Goal: Navigation & Orientation: Find specific page/section

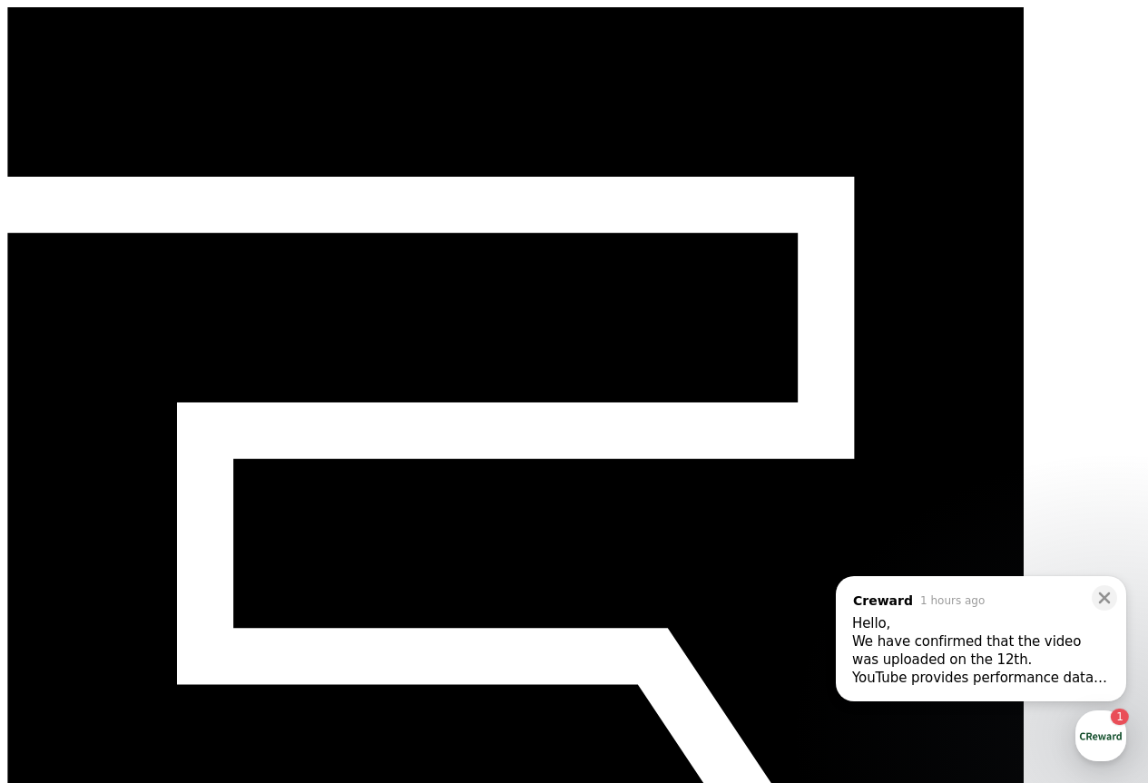
click at [918, 666] on div "We have confirmed that the video was uploaded on the 12th." at bounding box center [981, 650] width 258 height 36
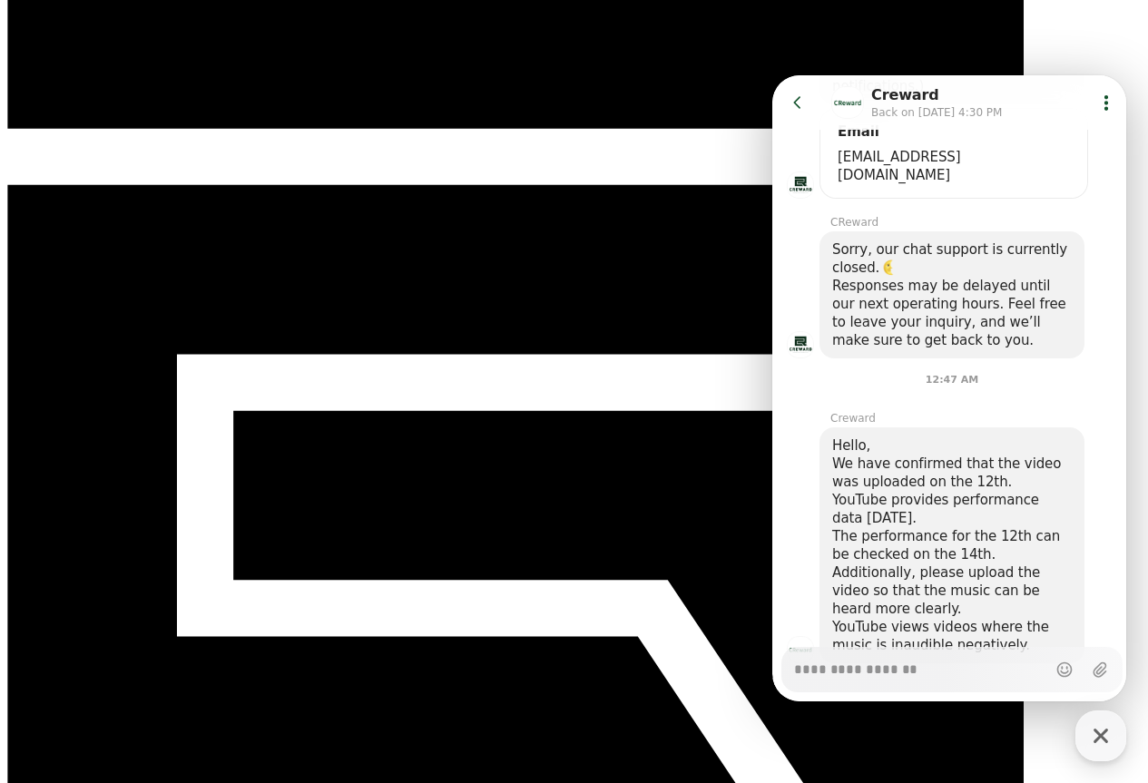
scroll to position [91, 0]
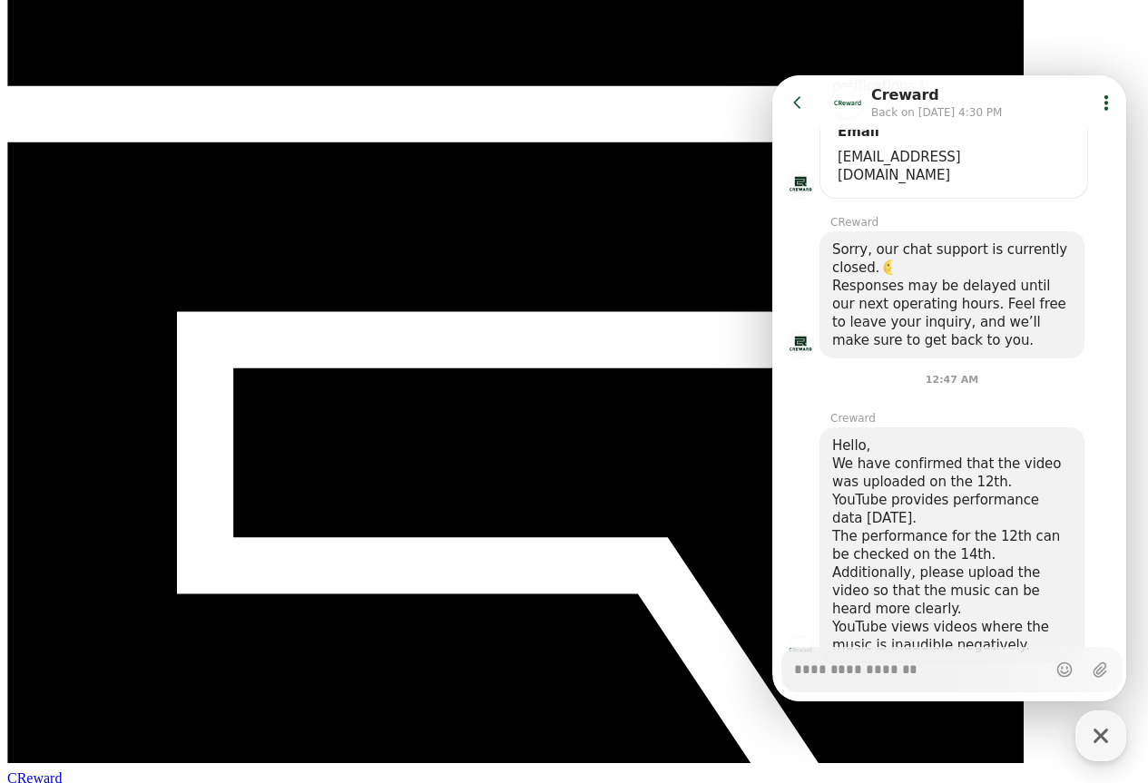
type textarea "*"
click at [887, 681] on div "Messenger Input Textarea" at bounding box center [920, 670] width 252 height 44
click at [798, 98] on icon at bounding box center [796, 102] width 7 height 12
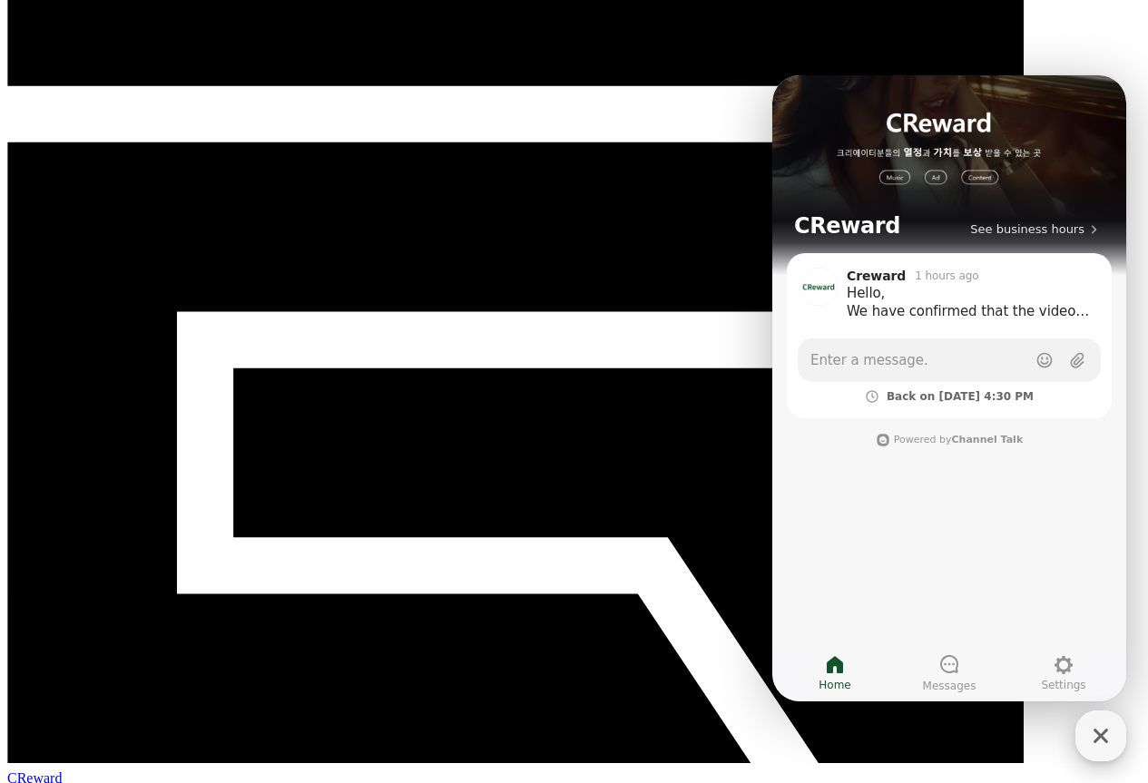
click at [1091, 723] on icon "button" at bounding box center [1100, 736] width 33 height 33
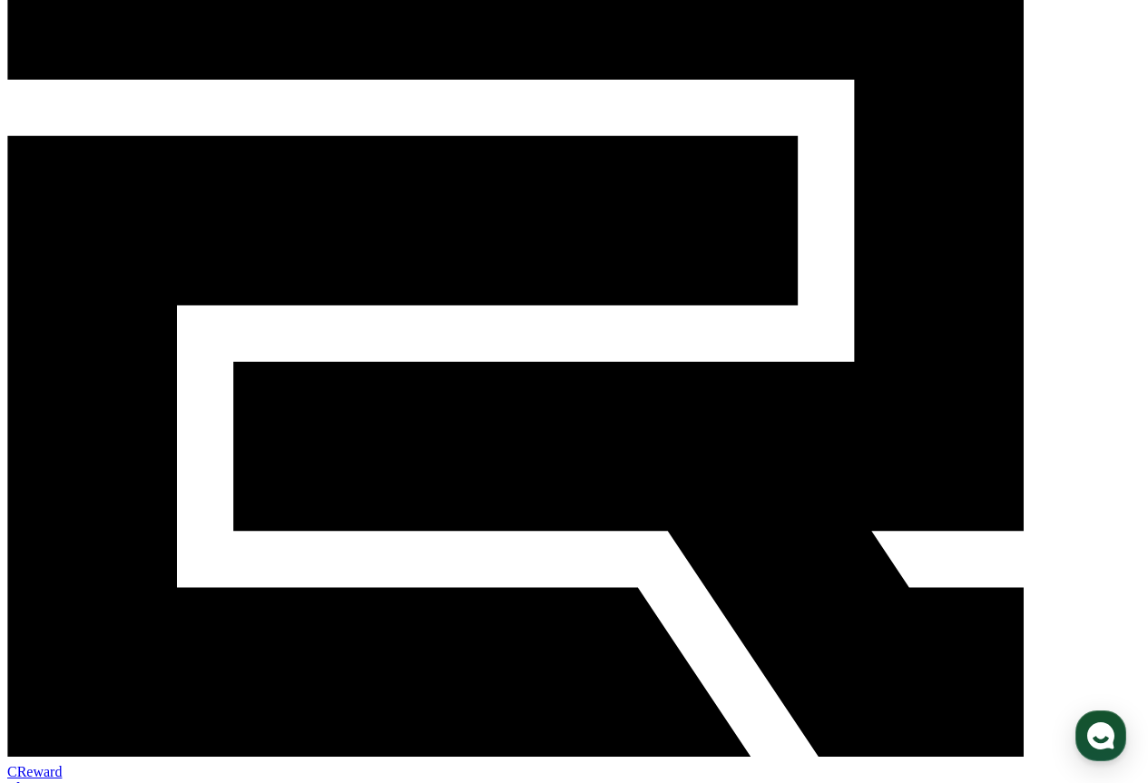
scroll to position [0, 0]
